Goal: Information Seeking & Learning: Compare options

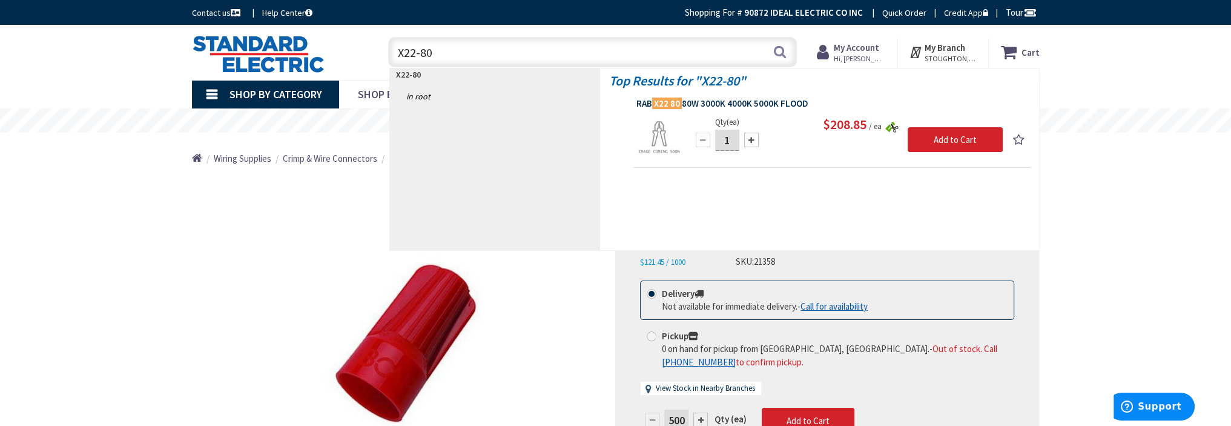
type input "X22-80"
click at [709, 99] on span "RAB X22 80 80W 3000K 4000K 5000K FLOOD" at bounding box center [832, 104] width 391 height 12
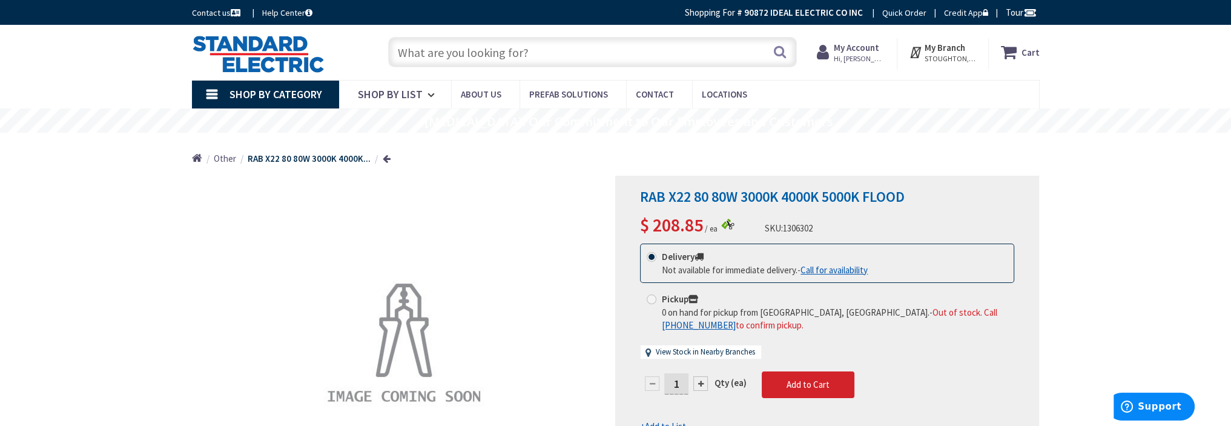
click at [509, 55] on input "text" at bounding box center [592, 52] width 409 height 30
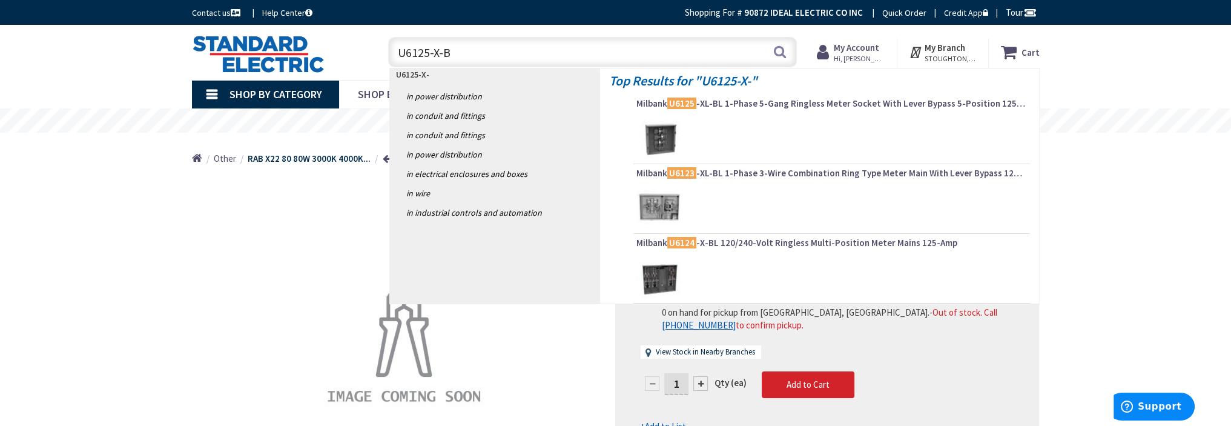
type input "U6125-X-BL"
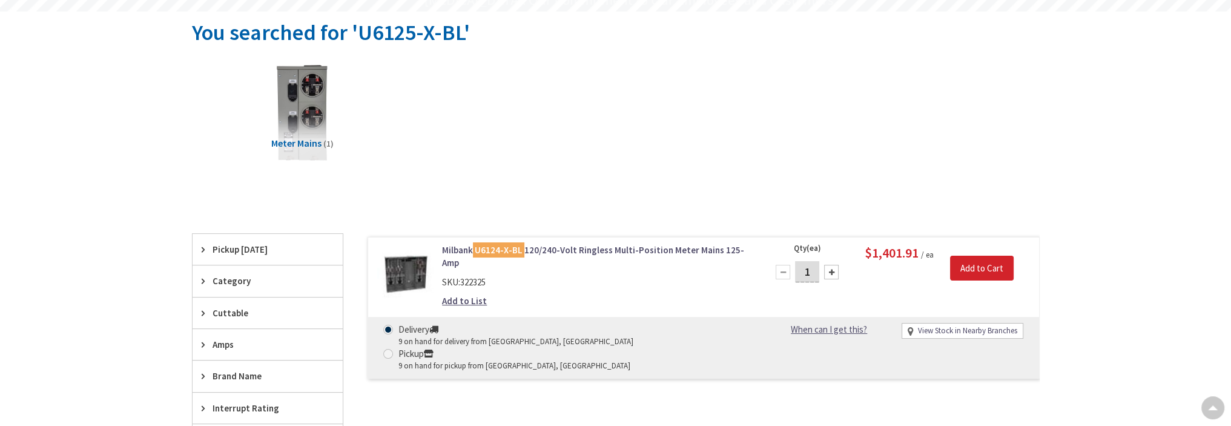
click at [569, 246] on link "Milbank U6124-X-BL 120/240-Volt Ringless Multi-Position Meter Mains 125-Amp" at bounding box center [596, 256] width 308 height 26
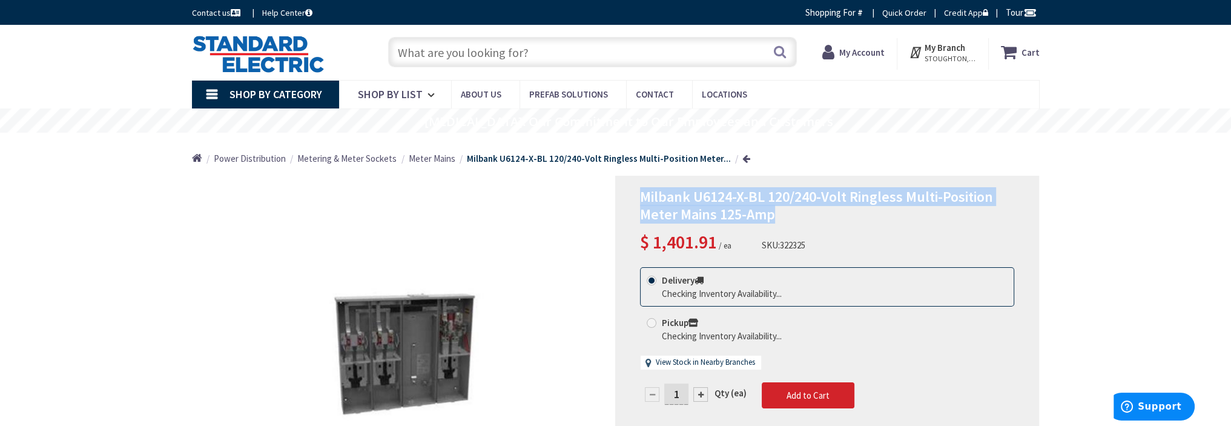
drag, startPoint x: 772, startPoint y: 216, endPoint x: 640, endPoint y: 197, distance: 133.4
click at [640, 197] on span "Milbank U6124-X-BL 120/240-Volt Ringless Multi-Position Meter Mains 125-Amp" at bounding box center [816, 205] width 353 height 36
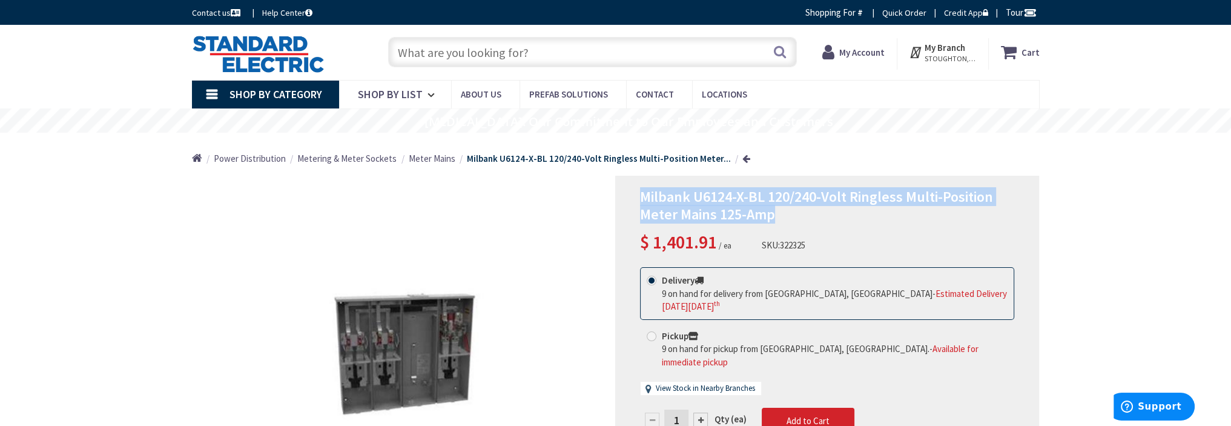
copy span "Milbank U6124-X-BL 120/240-Volt Ringless Multi-Position Meter Mains 125-Amp"
click at [492, 53] on input "text" at bounding box center [592, 52] width 409 height 30
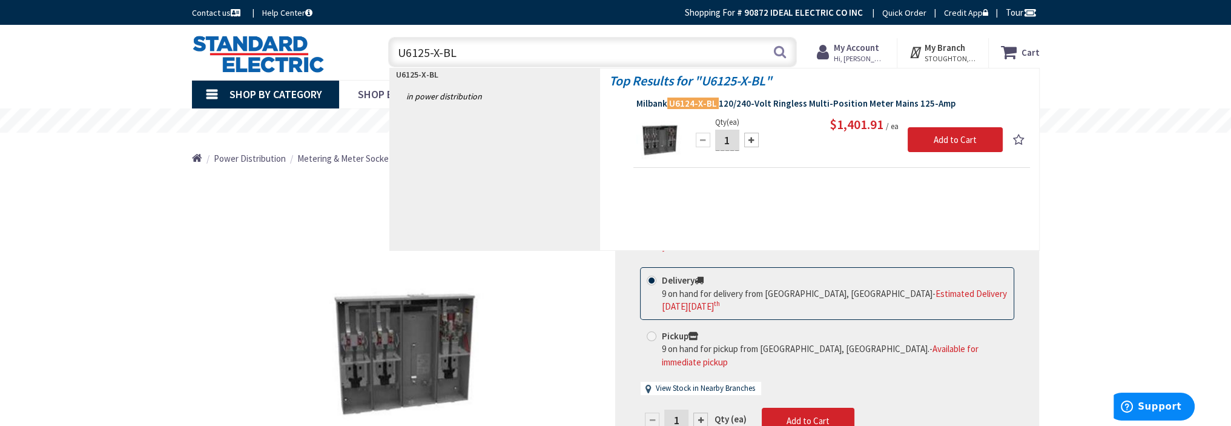
type input "U6125-X-BL"
click at [744, 105] on span "Milbank U6124-X-BL 120/240-Volt Ringless Multi-Position Meter Mains 125-Amp" at bounding box center [832, 104] width 391 height 12
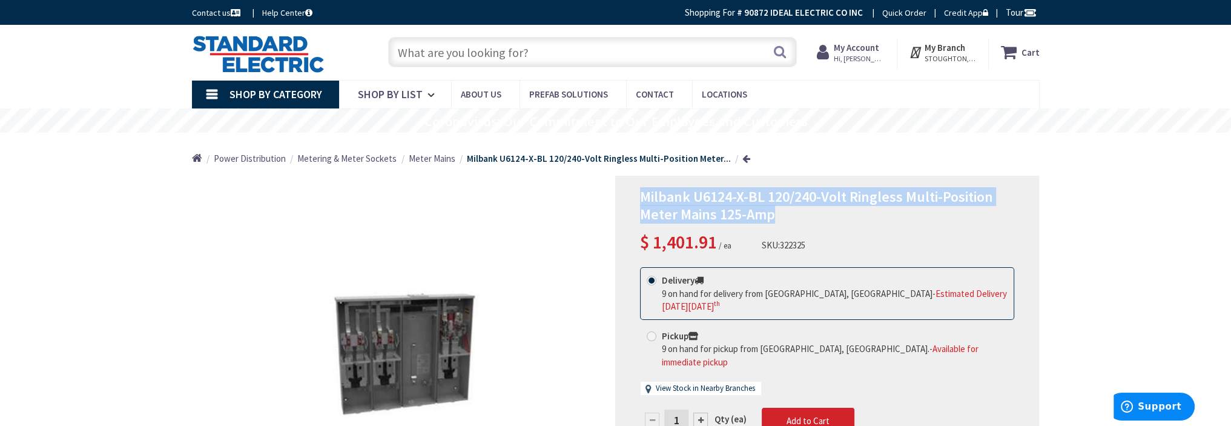
drag, startPoint x: 773, startPoint y: 217, endPoint x: 649, endPoint y: 203, distance: 124.3
click at [643, 198] on span "Milbank U6124-X-BL 120/240-Volt Ringless Multi-Position Meter Mains 125-Amp" at bounding box center [816, 205] width 353 height 36
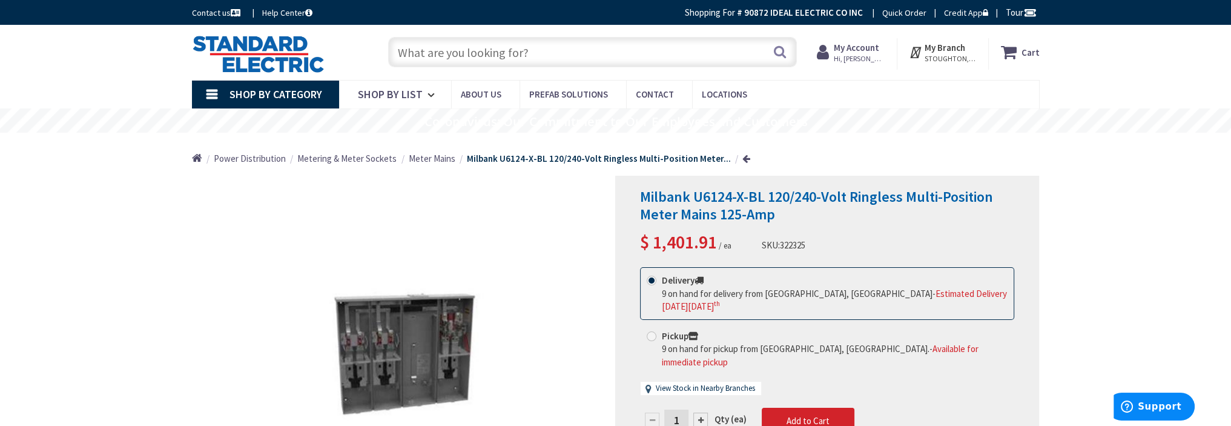
click at [484, 56] on input "text" at bounding box center [592, 52] width 409 height 30
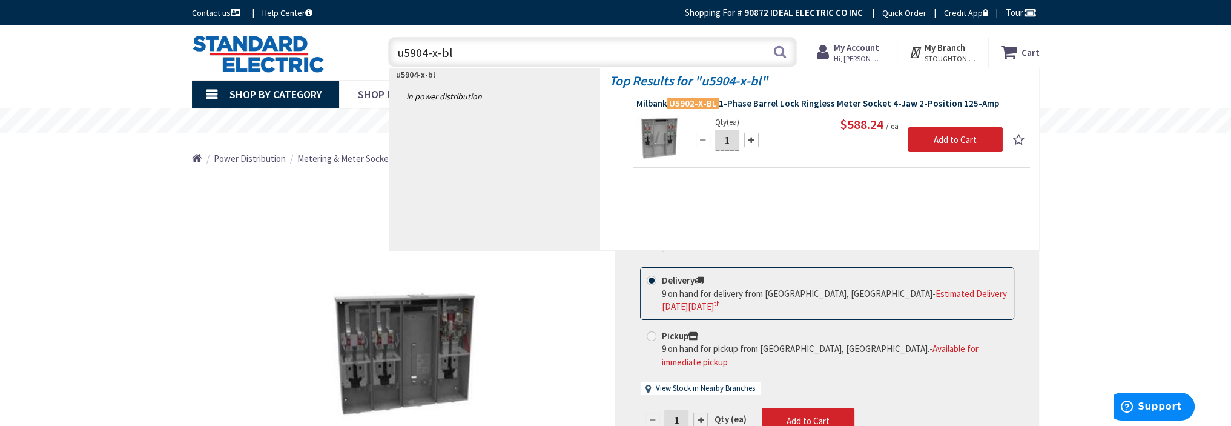
type input "u5904-x-bl"
click at [767, 101] on span "Milbank U5902-X-BL 1-Phase Barrel Lock Ringless Meter Socket 4-Jaw 2-Position 1…" at bounding box center [832, 104] width 391 height 12
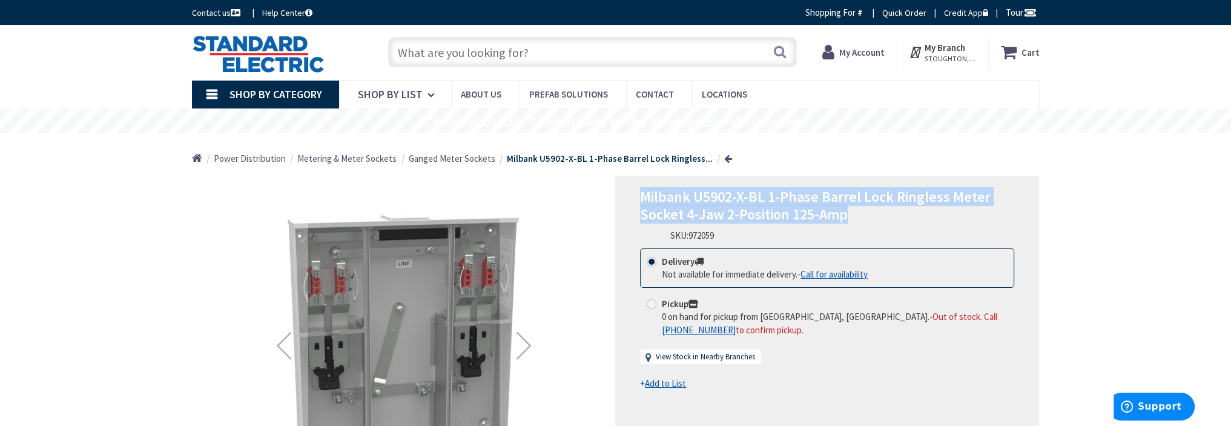
drag, startPoint x: 845, startPoint y: 217, endPoint x: 643, endPoint y: 198, distance: 203.2
click at [643, 198] on span "Milbank U5902-X-BL 1-Phase Barrel Lock Ringless Meter Socket 4-Jaw 2-Position 1…" at bounding box center [815, 205] width 351 height 36
